Goal: Task Accomplishment & Management: Manage account settings

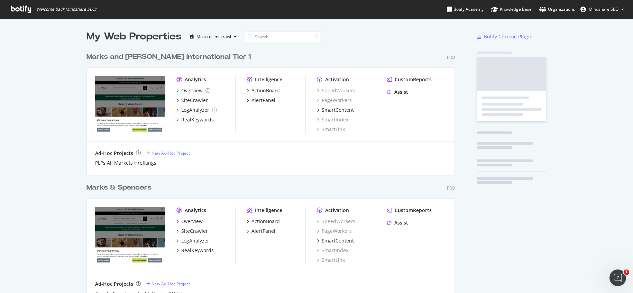
scroll to position [288, 368]
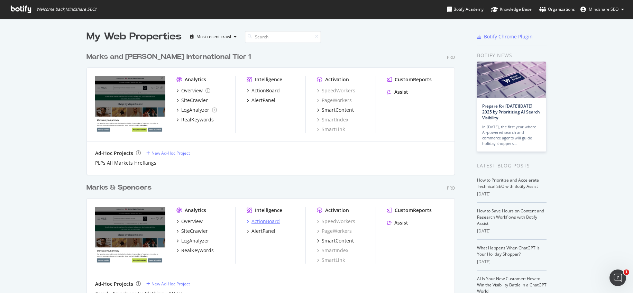
click at [246, 221] on icon "grid" at bounding box center [247, 220] width 2 height 3
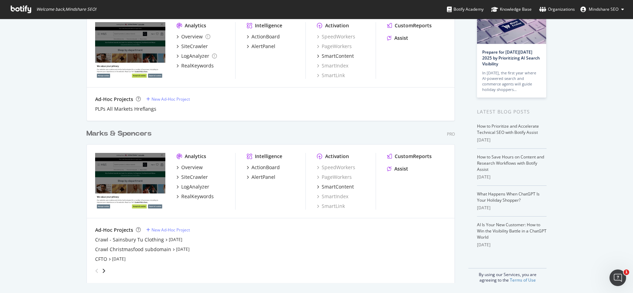
scroll to position [55, 0]
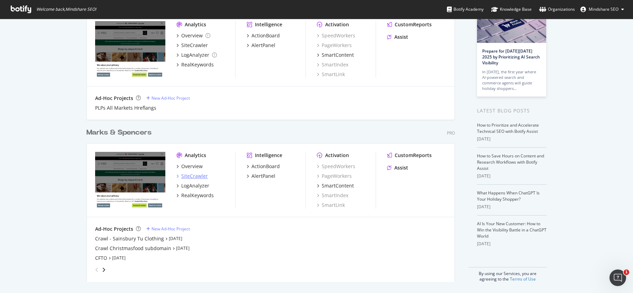
click at [178, 176] on div "SiteCrawler" at bounding box center [191, 175] width 31 height 7
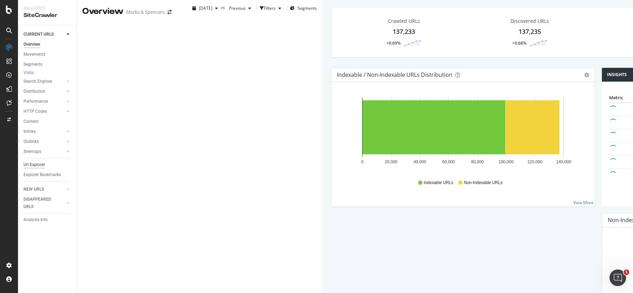
click at [33, 168] on div "Url Explorer" at bounding box center [34, 164] width 21 height 7
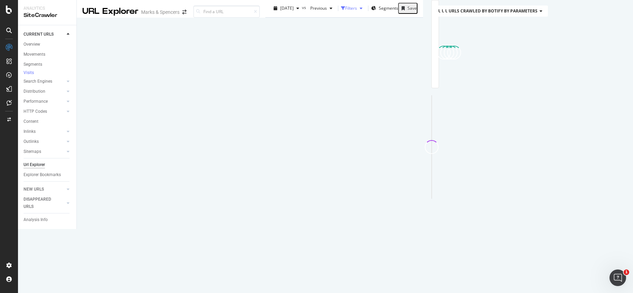
click at [345, 11] on div "Filters" at bounding box center [351, 8] width 12 height 6
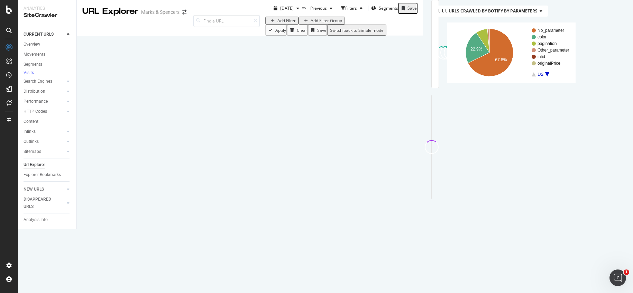
click at [268, 24] on div "Add Filter" at bounding box center [282, 21] width 28 height 6
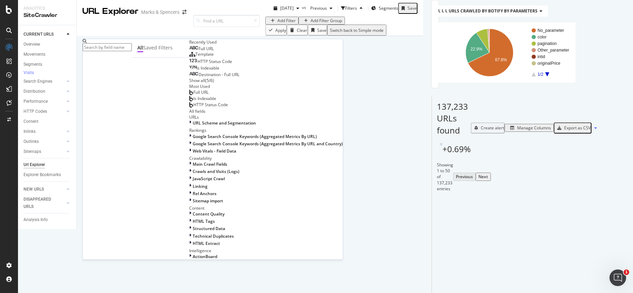
click at [129, 47] on input "text" at bounding box center [107, 47] width 49 height 8
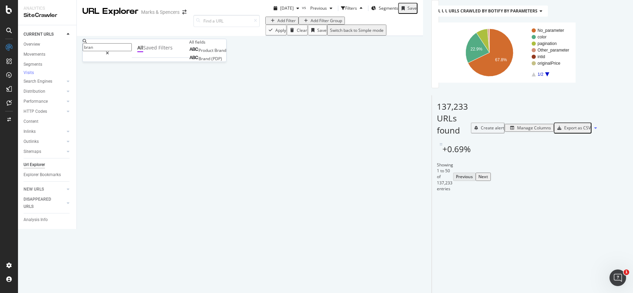
type input "brand"
click at [265, 25] on div "Add Filter Add Filter Group" at bounding box center [344, 21] width 158 height 8
click at [310, 24] on div "Add Filter Group" at bounding box center [325, 21] width 31 height 6
click at [265, 25] on div "Add Filter Add Filter Group" at bounding box center [344, 21] width 158 height 8
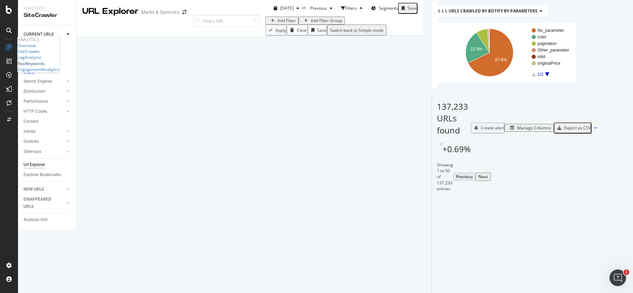
click at [41, 66] on div "RealKeywords" at bounding box center [31, 63] width 27 height 6
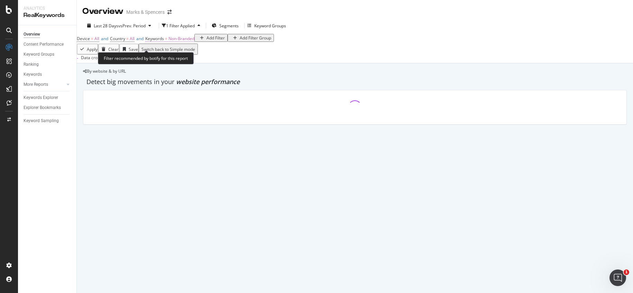
click at [185, 41] on span "Non-Branded" at bounding box center [181, 39] width 26 height 6
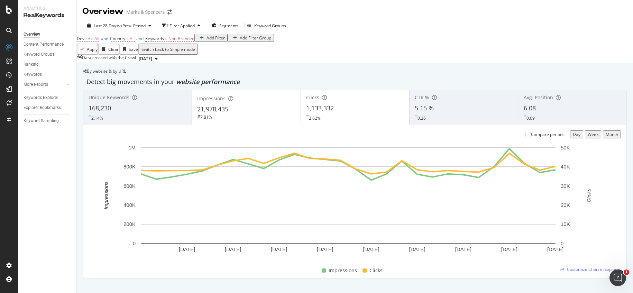
click at [291, 44] on div "Device = All and Country = All and Keywords = Non-Branded Add Filter Add Filter…" at bounding box center [355, 39] width 556 height 10
click at [167, 41] on span "=" at bounding box center [166, 39] width 2 height 6
click at [196, 52] on div "button" at bounding box center [191, 49] width 8 height 4
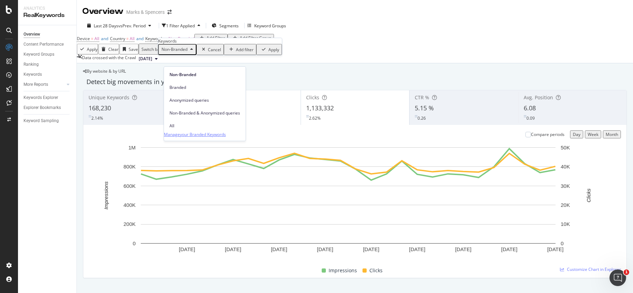
click at [206, 131] on div "Manage your Branded Keywords" at bounding box center [195, 134] width 62 height 7
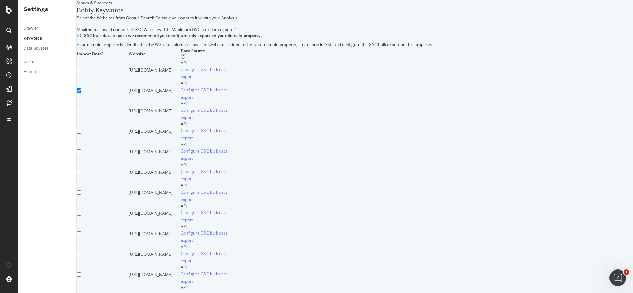
drag, startPoint x: 106, startPoint y: 194, endPoint x: 74, endPoint y: 134, distance: 67.9
click at [74, 134] on div "Settings Crawler Keywords Data Sources Users Admin Marks & Spencers Botify Keyw…" at bounding box center [325, 254] width 615 height 508
drag, startPoint x: 94, startPoint y: 160, endPoint x: 144, endPoint y: 233, distance: 87.8
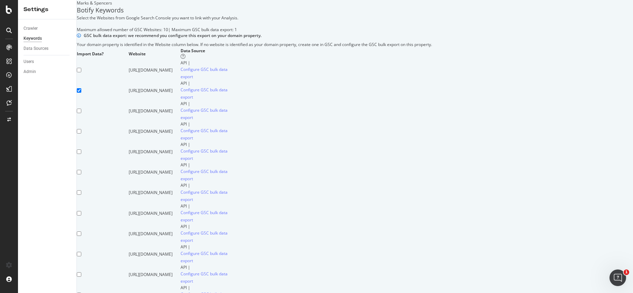
click at [144, 233] on div "Botify Keywords Select the Websites from Google Search Console you want to link…" at bounding box center [262, 257] width 370 height 503
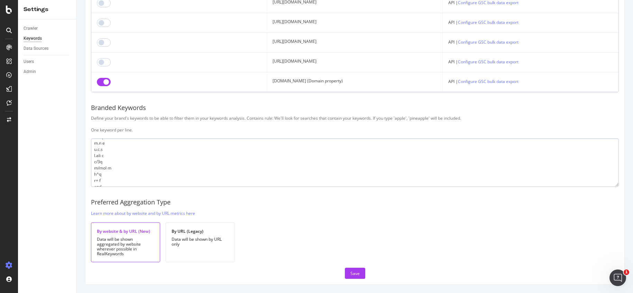
scroll to position [830, 0]
